Goal: Task Accomplishment & Management: Manage account settings

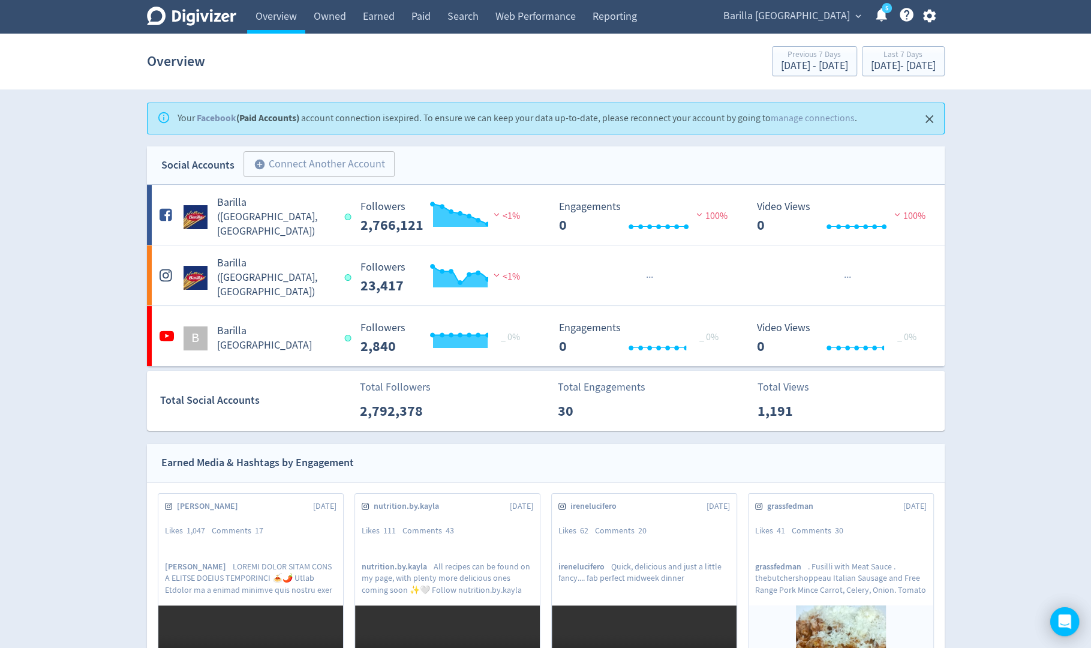
click at [927, 18] on icon "button" at bounding box center [929, 16] width 13 height 13
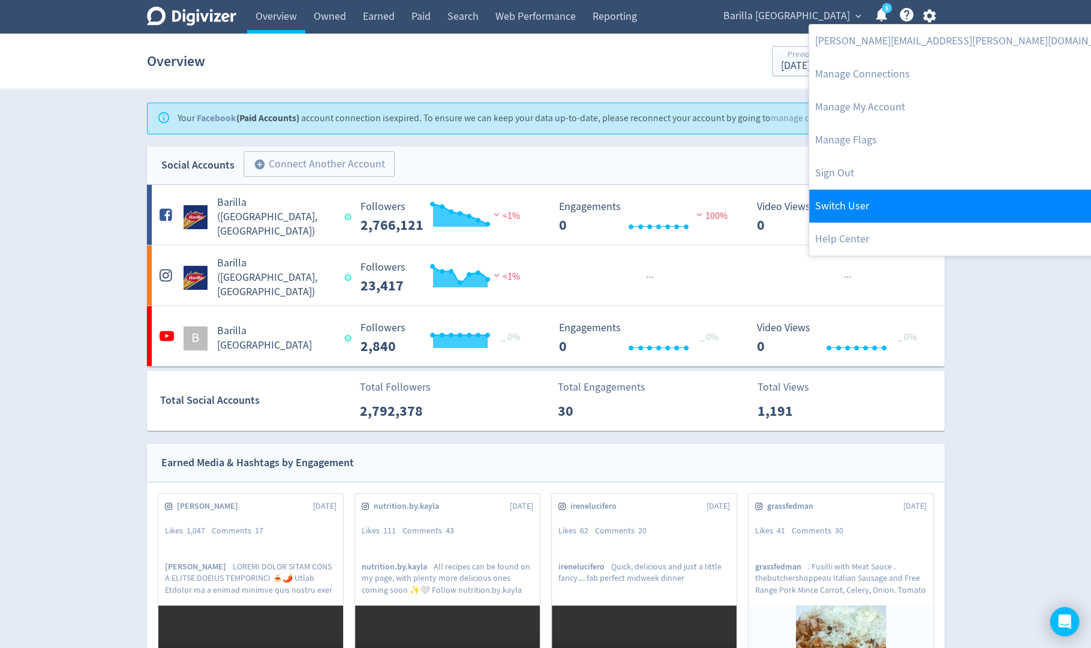
click at [876, 202] on link "Switch User" at bounding box center [969, 206] width 320 height 33
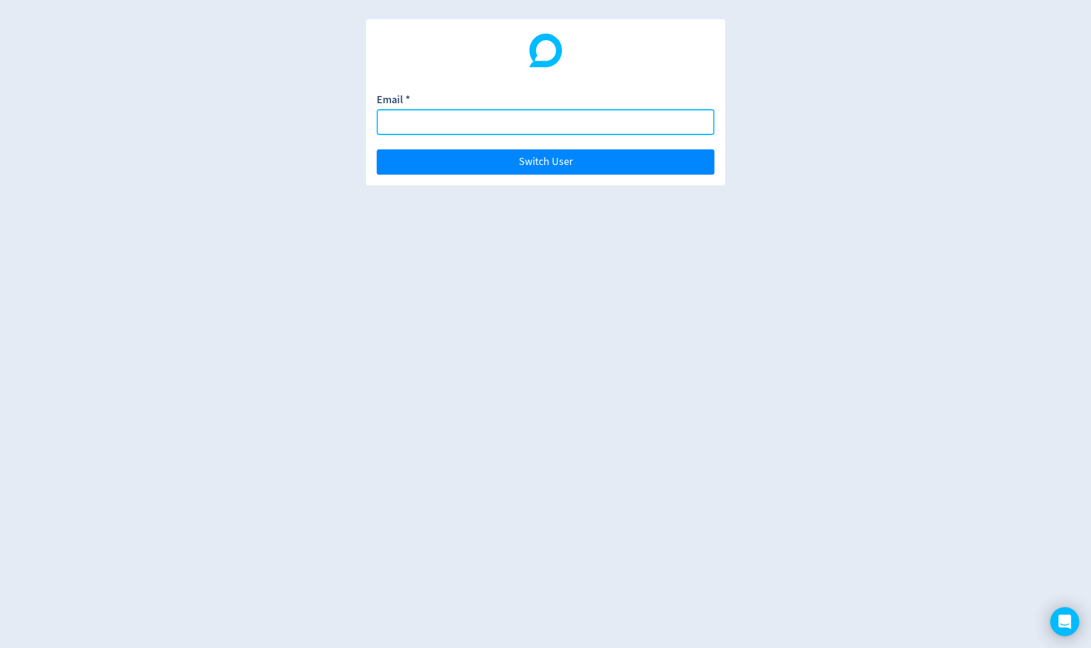
click at [610, 129] on input "Email *" at bounding box center [546, 122] width 338 height 26
paste input "[EMAIL_ADDRESS][DOMAIN_NAME]"
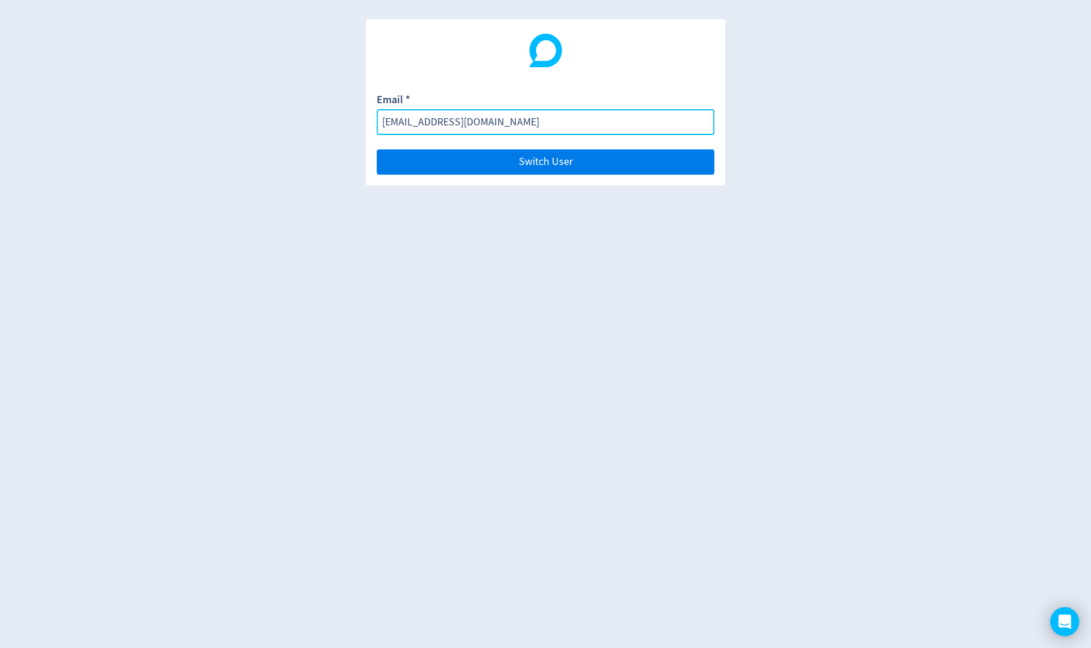
type input "[EMAIL_ADDRESS][DOMAIN_NAME]"
click at [619, 163] on button "Switch User" at bounding box center [546, 161] width 338 height 25
